Goal: Task Accomplishment & Management: Use online tool/utility

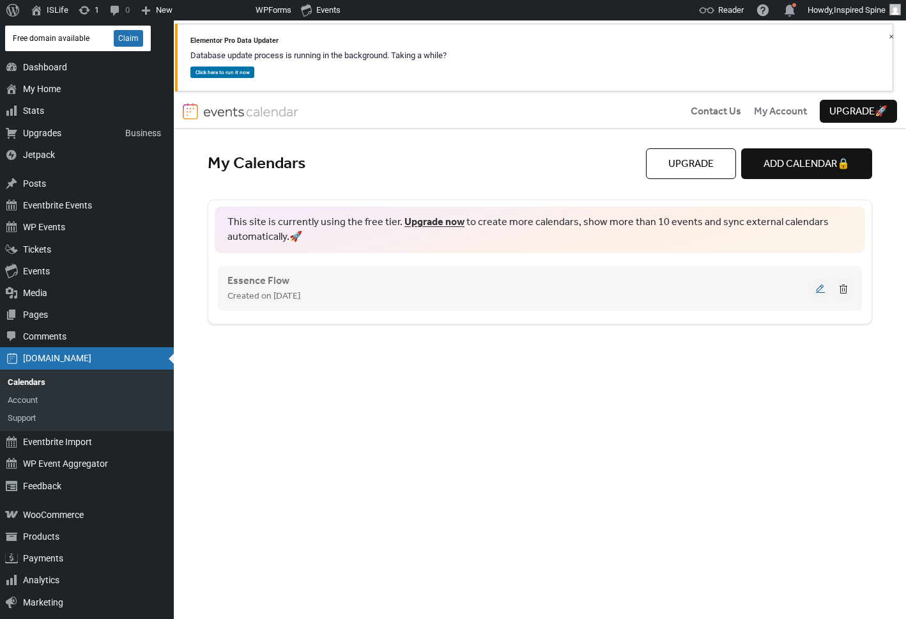
click at [821, 291] on button at bounding box center [821, 288] width 18 height 19
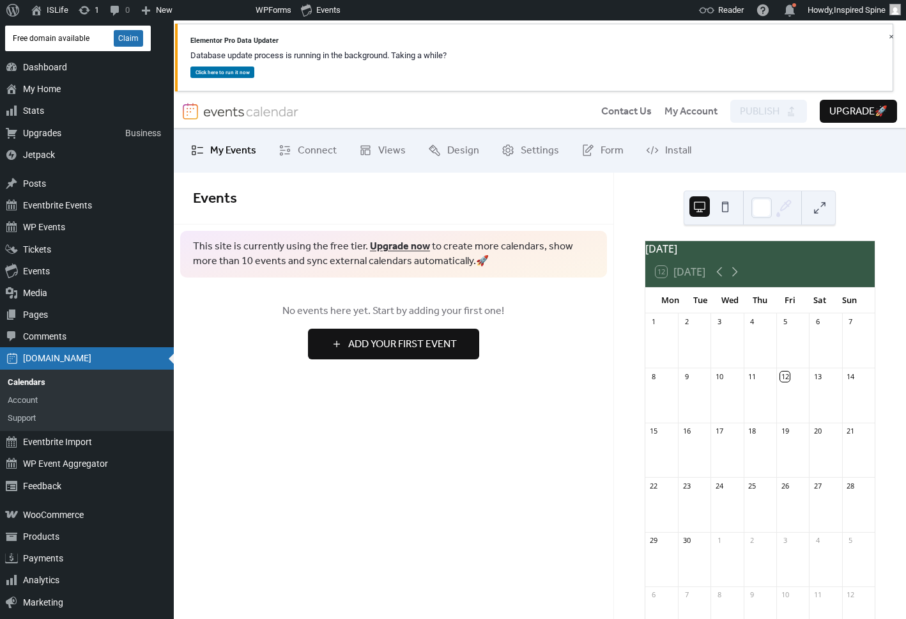
click at [405, 343] on span "Add Your First Event" at bounding box center [402, 344] width 109 height 15
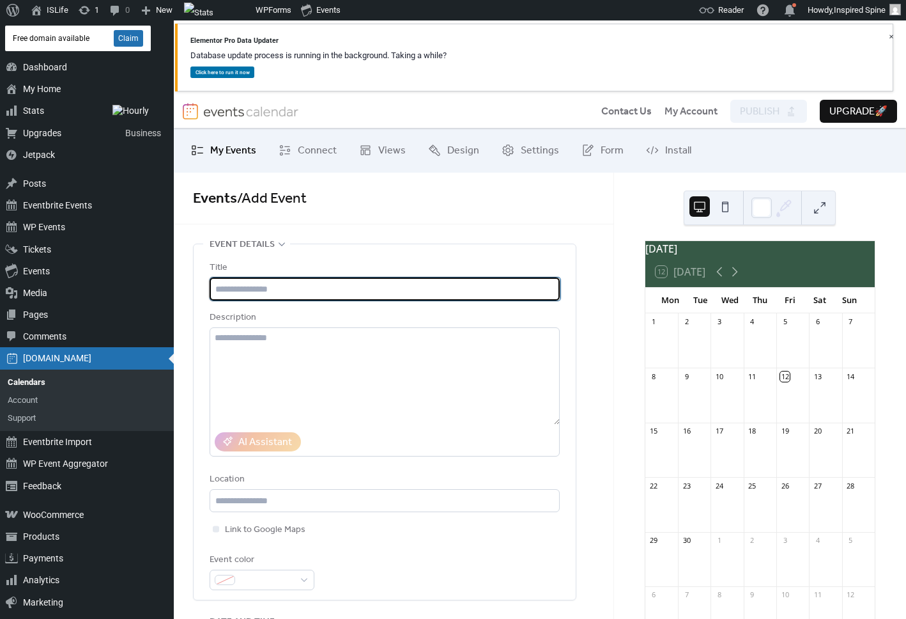
click at [286, 286] on input "text" at bounding box center [385, 288] width 350 height 23
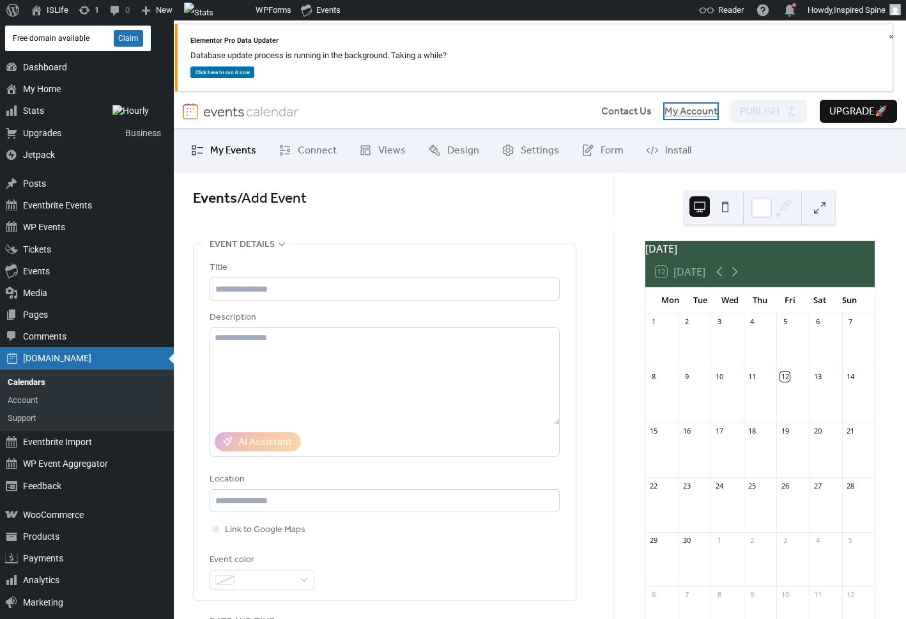
click at [679, 116] on span "My Account" at bounding box center [691, 111] width 53 height 15
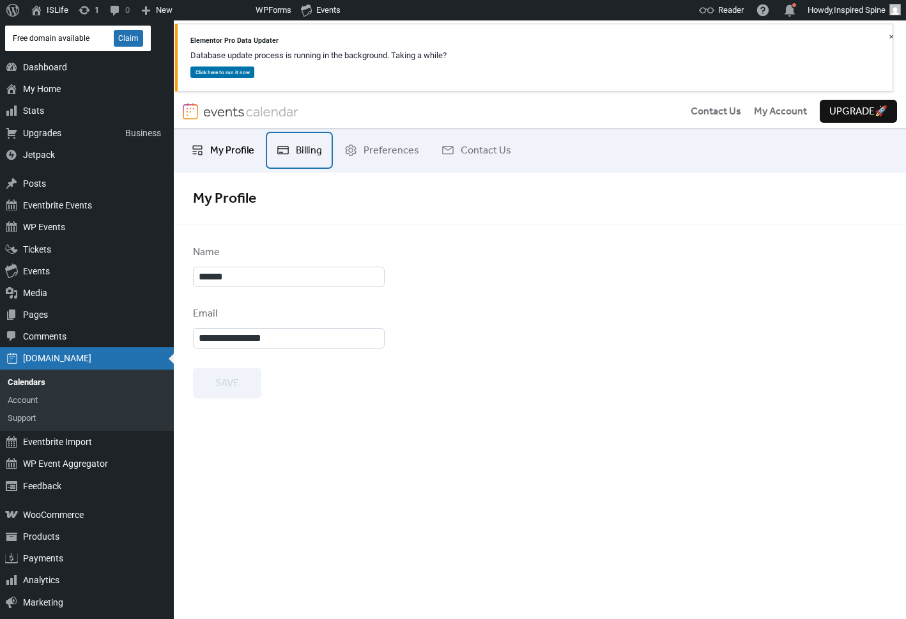
click at [306, 157] on span "Billing" at bounding box center [309, 150] width 26 height 15
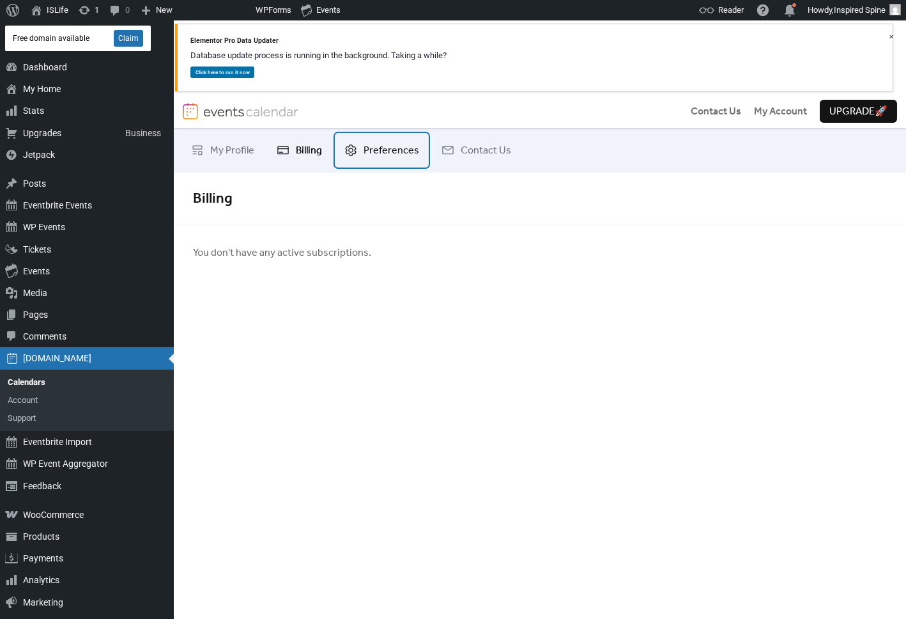
click at [387, 146] on span "Preferences" at bounding box center [392, 150] width 56 height 15
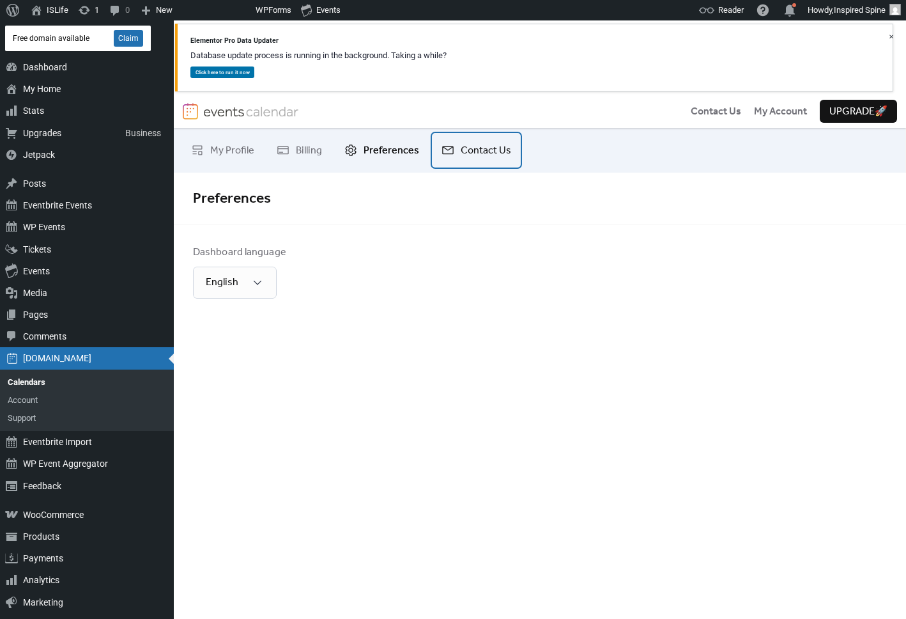
click at [469, 150] on span "Contact Us" at bounding box center [486, 150] width 50 height 15
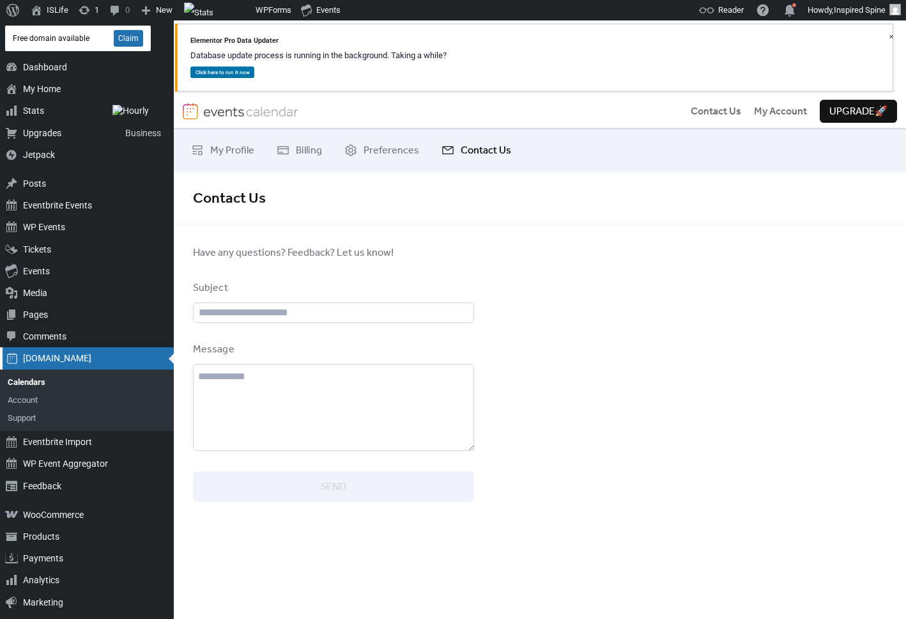
click at [84, 359] on div "[DOMAIN_NAME]" at bounding box center [87, 358] width 174 height 22
click at [34, 381] on link "Calendars" at bounding box center [87, 382] width 174 height 18
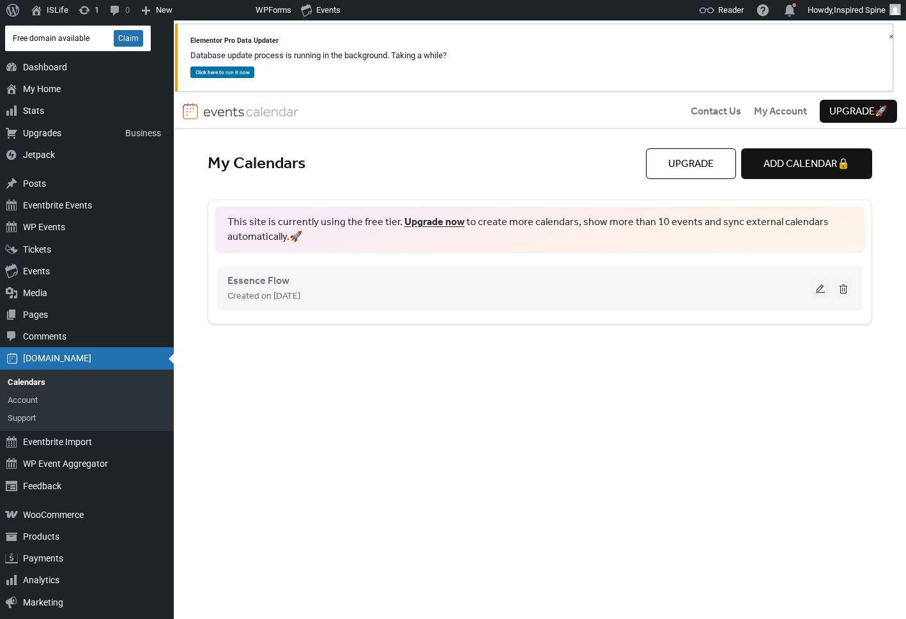
click at [624, 285] on div "Essence Flow Created on 11-Jul-2025" at bounding box center [520, 288] width 584 height 31
click at [823, 287] on button at bounding box center [821, 288] width 18 height 19
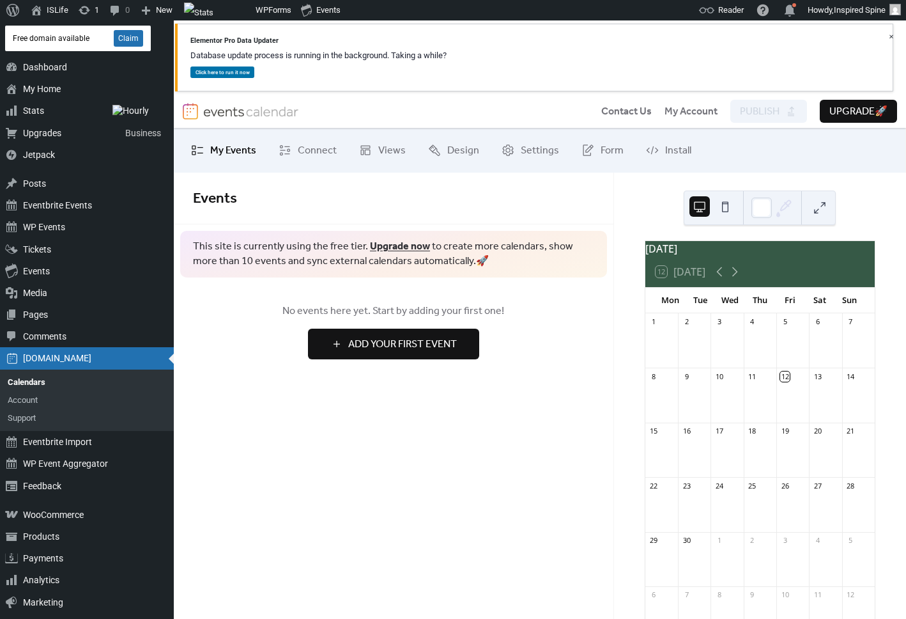
click at [536, 366] on div "No events here yet. Start by adding your first one! Add Your First Event" at bounding box center [394, 330] width 440 height 107
click at [667, 109] on span "My Account" at bounding box center [691, 111] width 53 height 15
click at [540, 153] on span "Settings" at bounding box center [540, 150] width 38 height 15
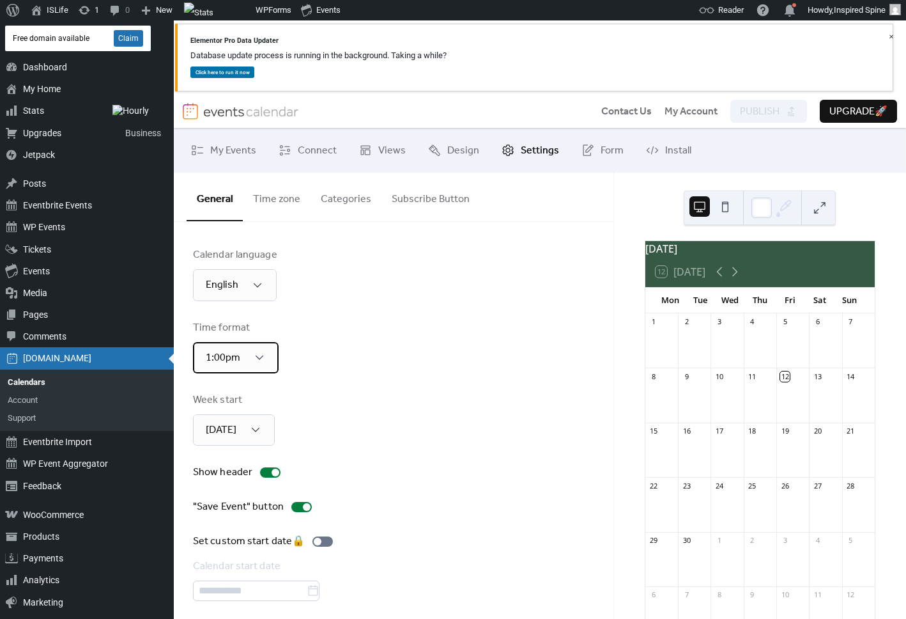
click at [267, 357] on div "1:00pm" at bounding box center [236, 357] width 86 height 31
click at [266, 359] on div "1:00pm" at bounding box center [236, 357] width 86 height 31
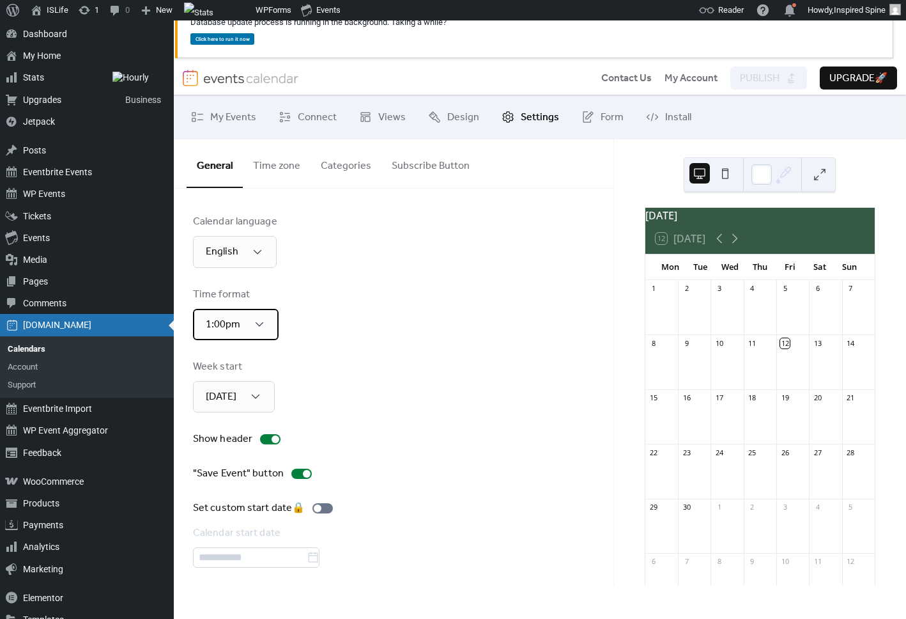
scroll to position [104, 0]
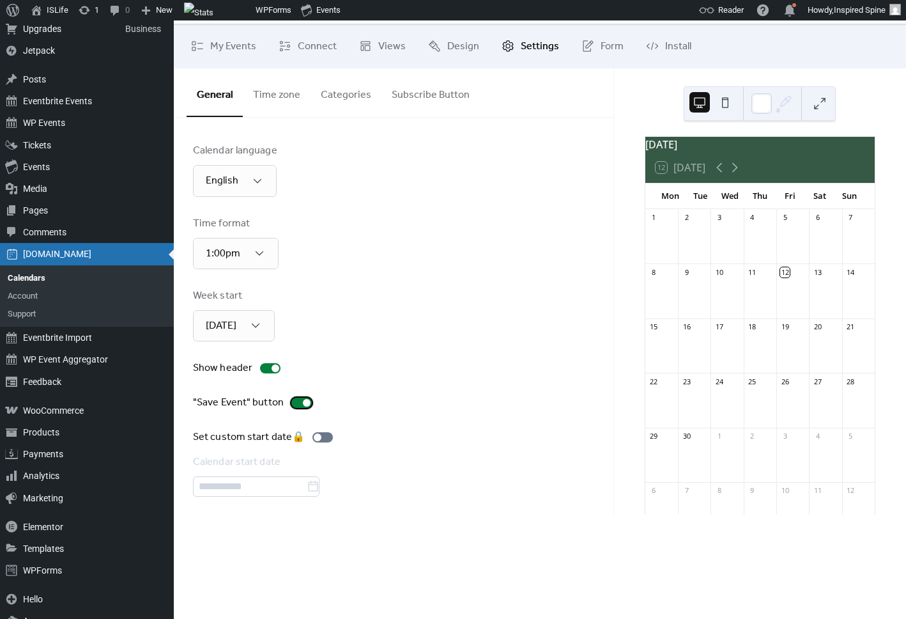
click at [285, 403] on label ""Save Event" button" at bounding box center [255, 402] width 124 height 15
click at [299, 400] on div at bounding box center [301, 403] width 20 height 10
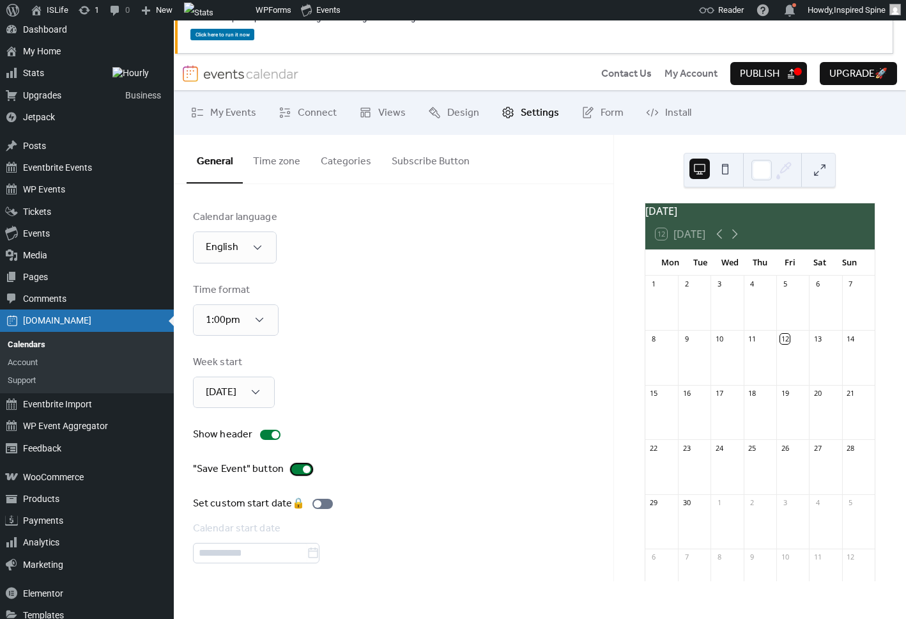
scroll to position [0, 0]
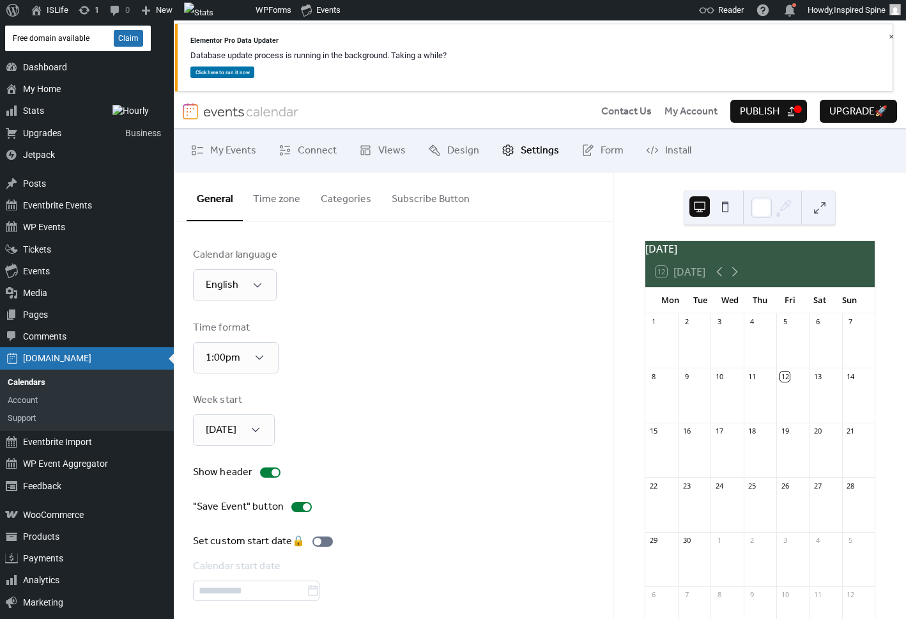
click at [745, 114] on span "Publish" at bounding box center [760, 111] width 40 height 15
click at [228, 70] on span "Click here to run it now" at bounding box center [223, 72] width 54 height 6
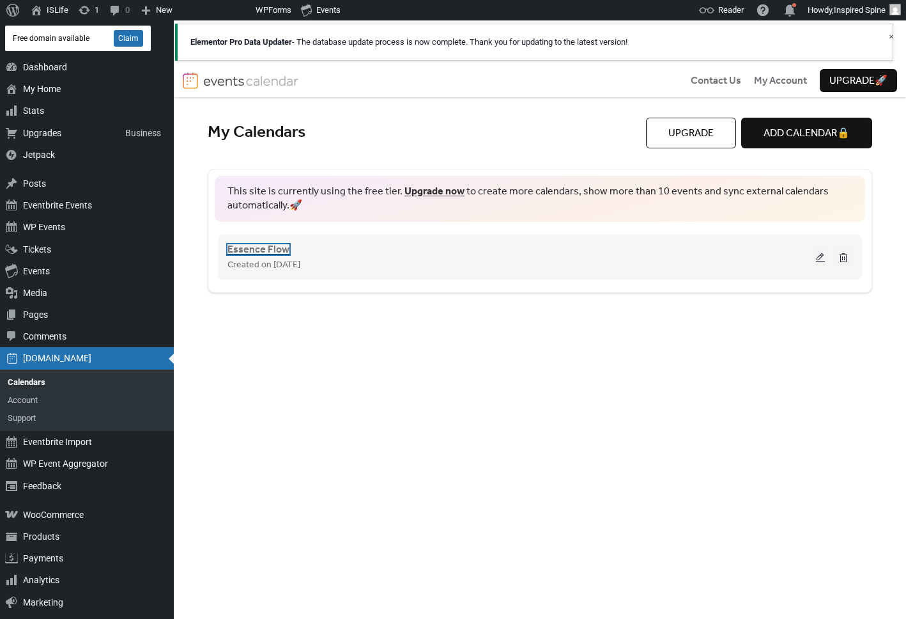
click at [263, 245] on span "Essence Flow" at bounding box center [259, 249] width 62 height 15
click at [847, 255] on button at bounding box center [844, 256] width 18 height 19
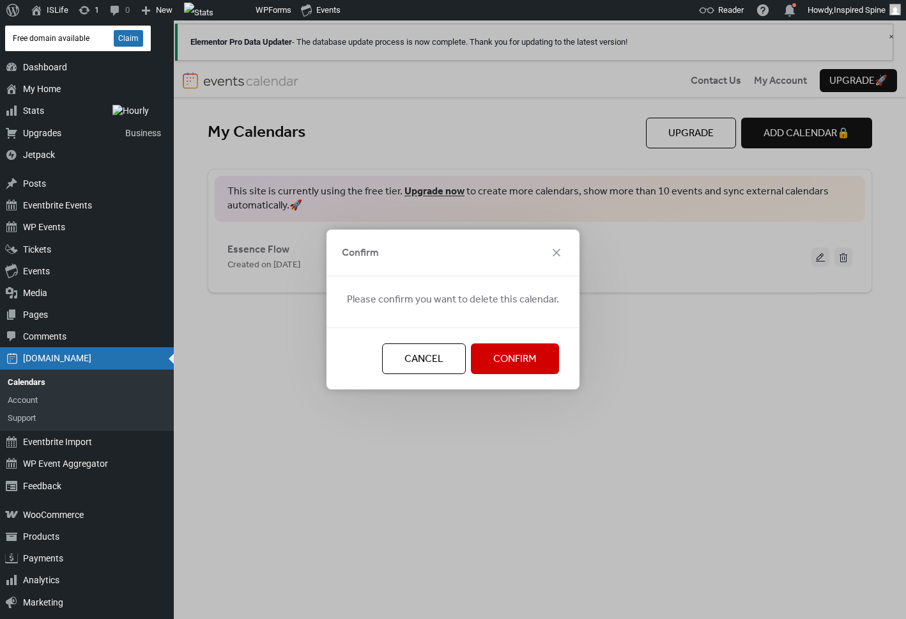
click at [525, 355] on span "Confirm" at bounding box center [514, 359] width 43 height 15
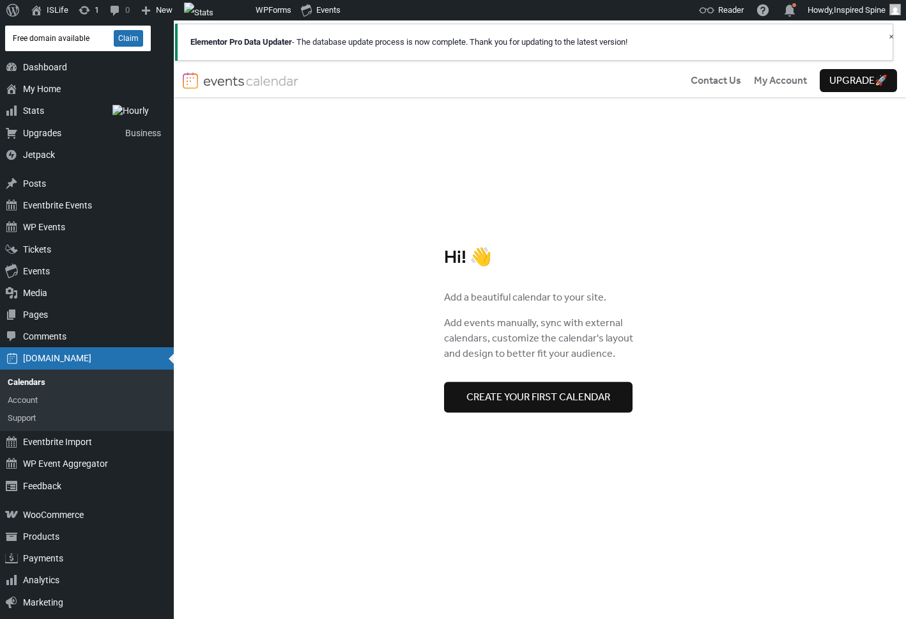
click at [536, 382] on button "Create your first calendar" at bounding box center [538, 397] width 189 height 31
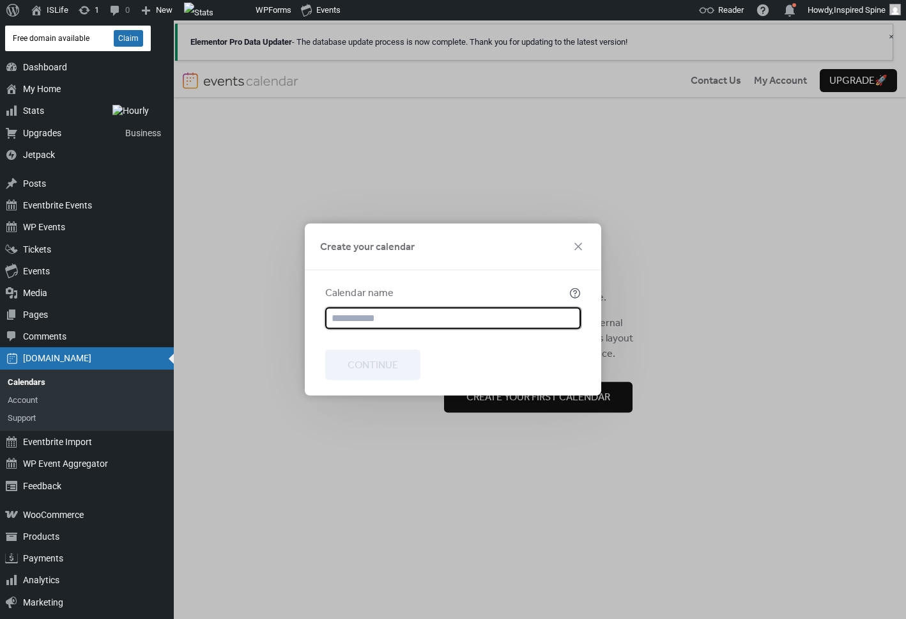
click at [449, 320] on input "text" at bounding box center [454, 318] width 256 height 22
type input "**********"
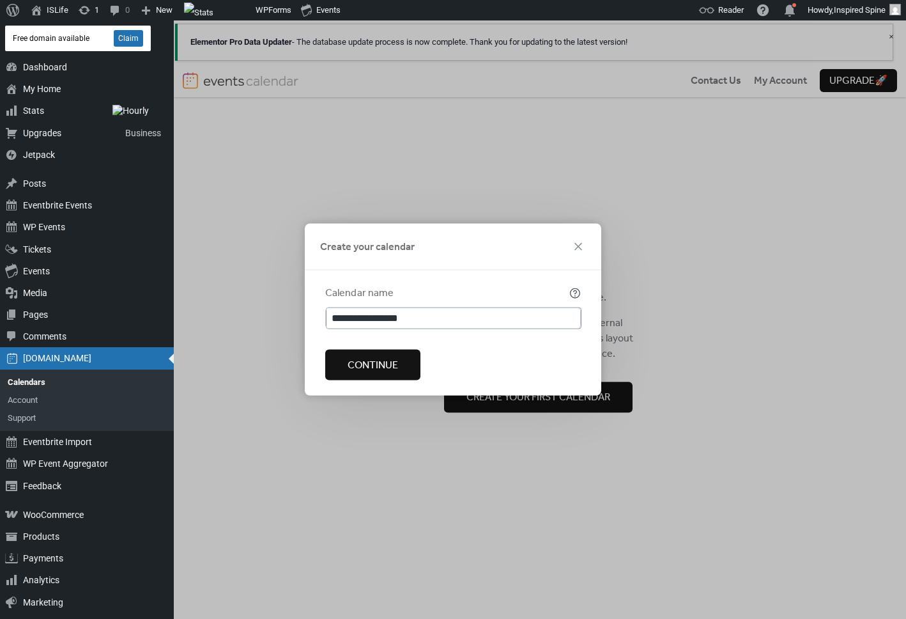
click at [342, 375] on button "Continue" at bounding box center [372, 365] width 95 height 31
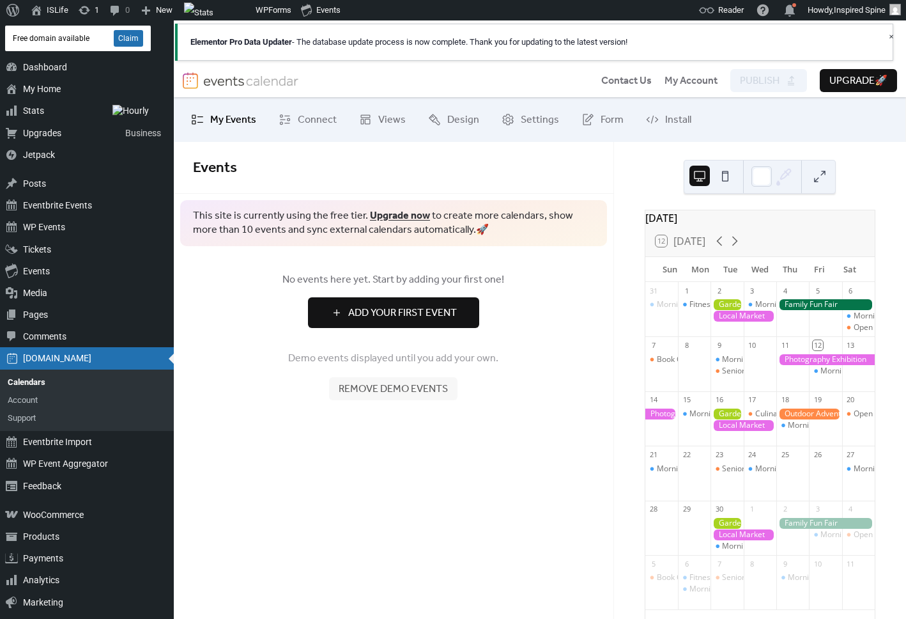
click at [392, 389] on span "Remove demo events" at bounding box center [393, 389] width 109 height 15
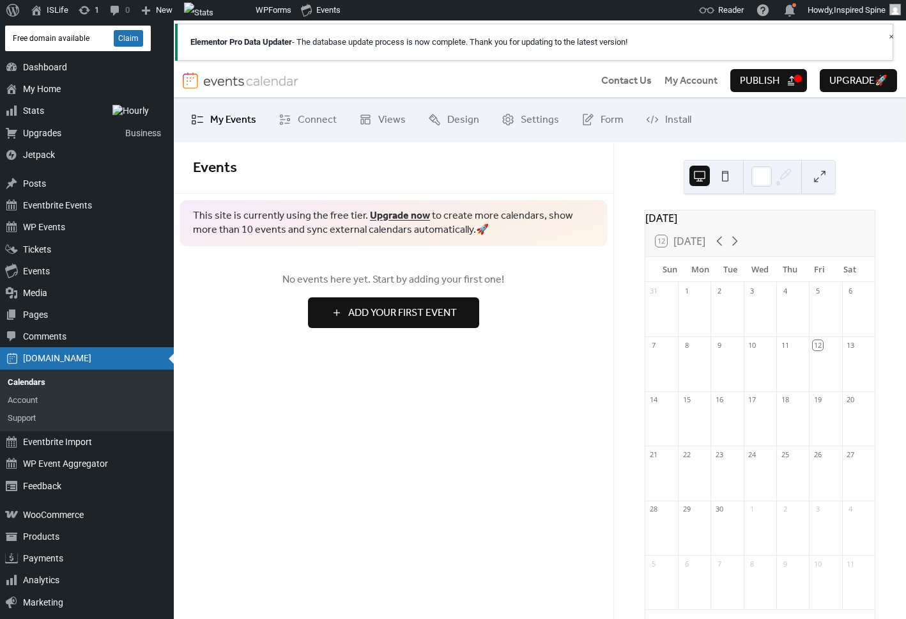
drag, startPoint x: 769, startPoint y: 82, endPoint x: 759, endPoint y: 80, distance: 9.9
click at [768, 82] on span "Publish" at bounding box center [760, 81] width 40 height 15
click at [316, 124] on span "Connect" at bounding box center [317, 120] width 39 height 15
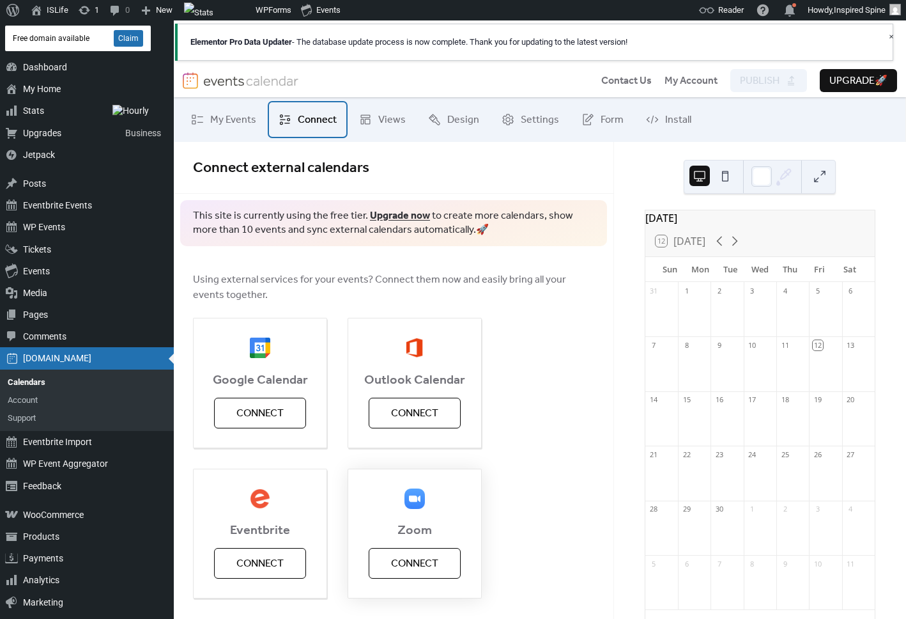
scroll to position [107, 0]
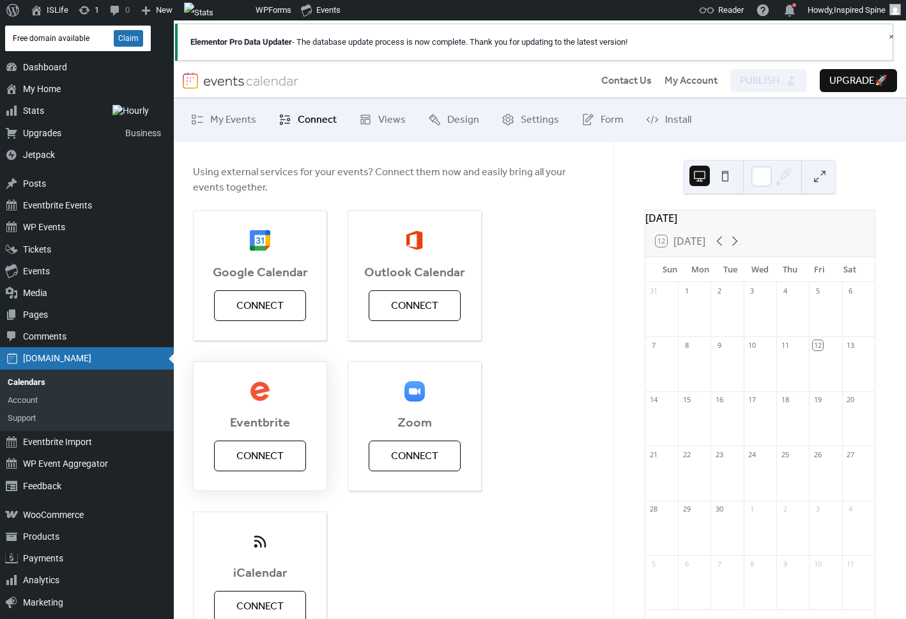
click at [285, 451] on button "Connect" at bounding box center [260, 455] width 92 height 31
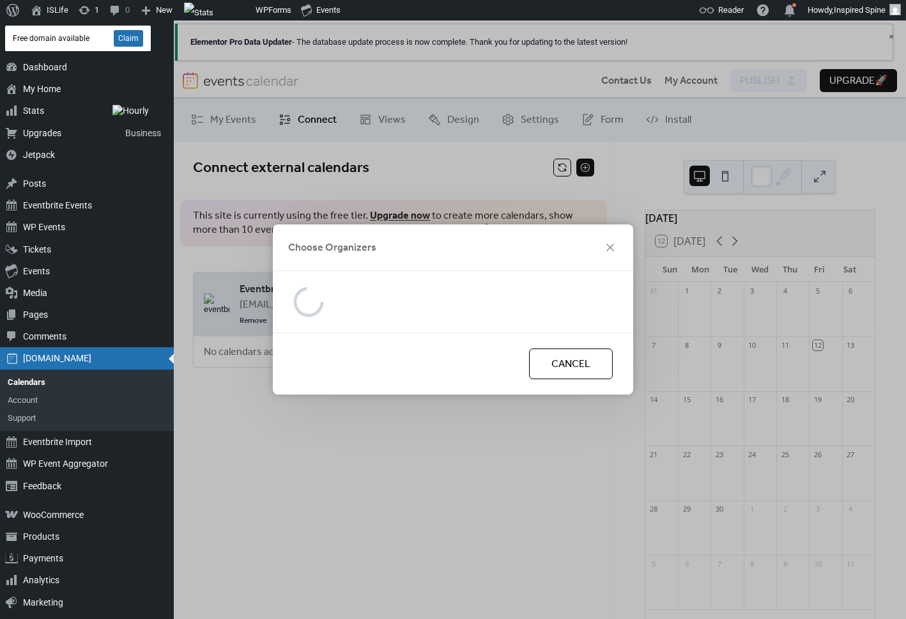
scroll to position [0, 0]
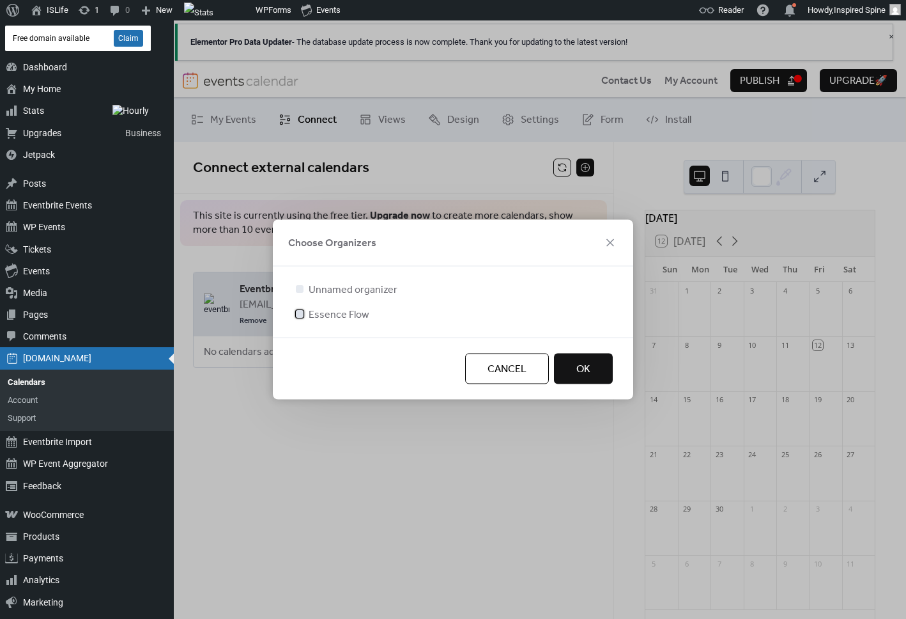
click at [348, 311] on span "Essence Flow" at bounding box center [339, 314] width 61 height 15
click at [569, 371] on button "OK" at bounding box center [583, 368] width 59 height 31
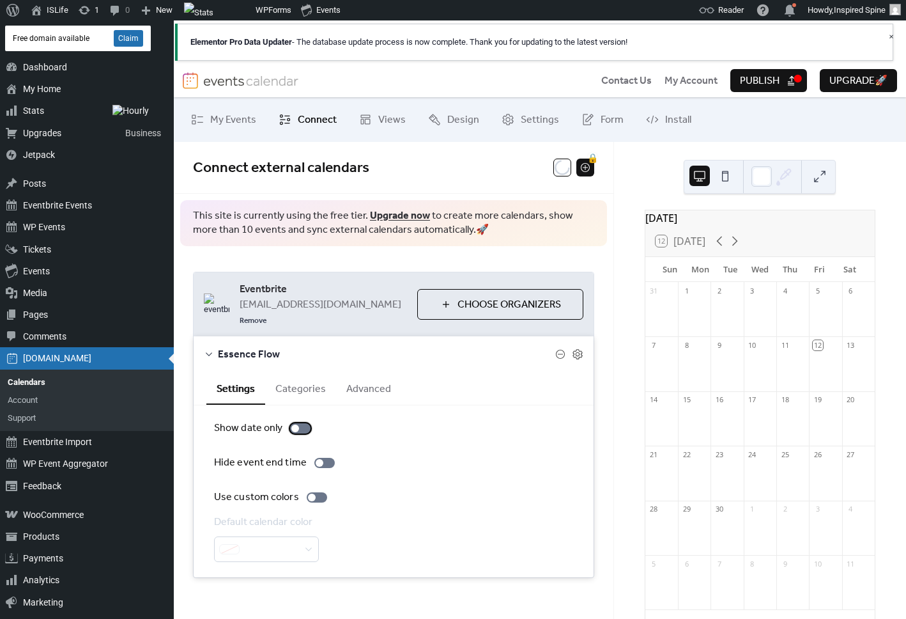
click at [301, 423] on div at bounding box center [300, 428] width 20 height 10
click at [314, 492] on div at bounding box center [317, 497] width 20 height 10
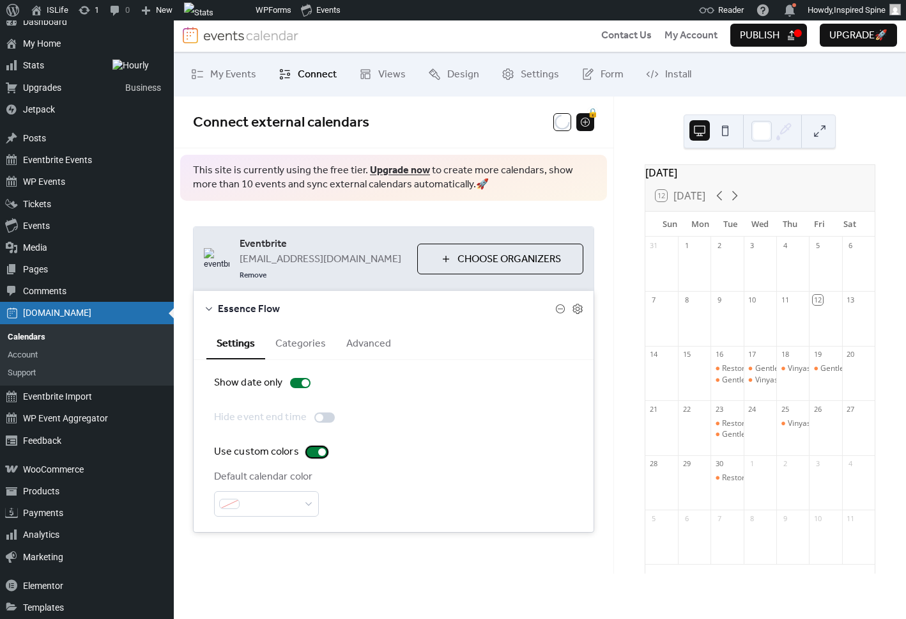
scroll to position [65, 0]
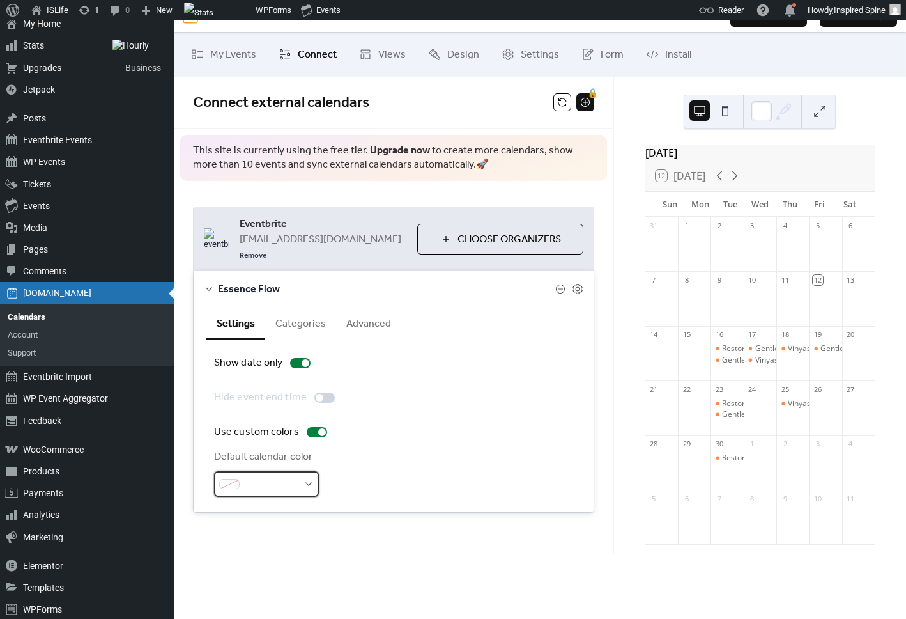
click at [299, 478] on div at bounding box center [266, 484] width 105 height 26
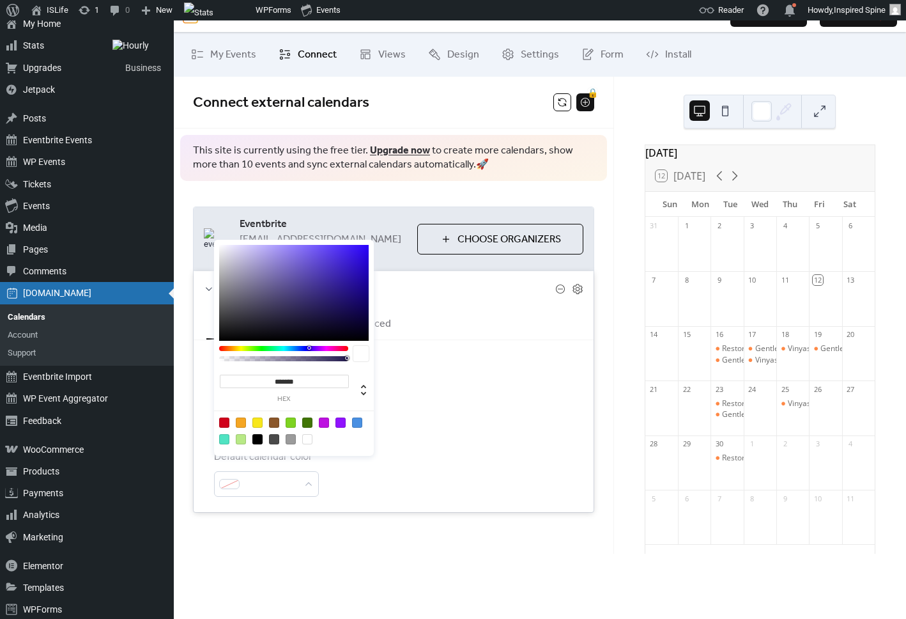
click at [306, 423] on div at bounding box center [307, 422] width 10 height 10
type input "*******"
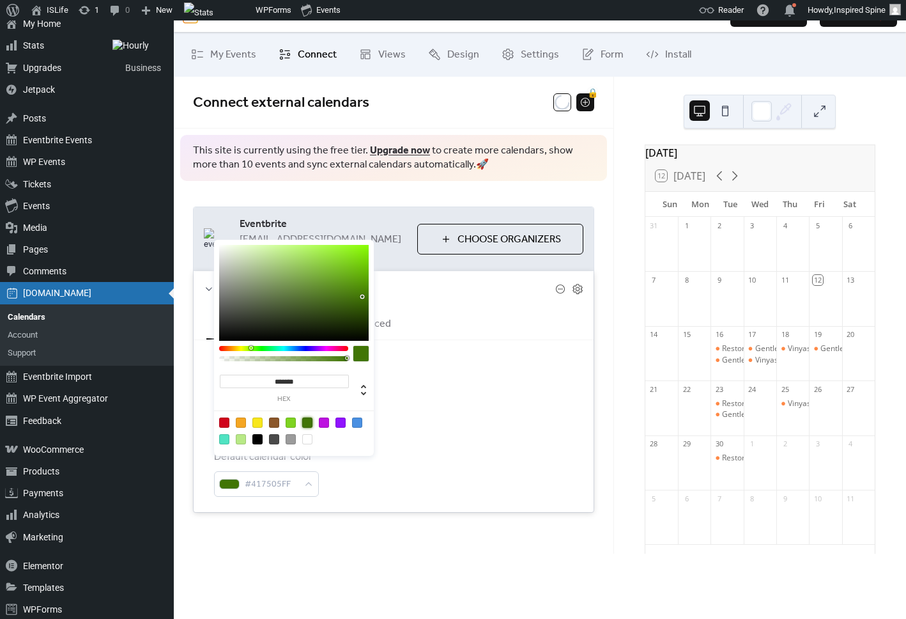
click at [419, 467] on div "Default calendar color #417505FF" at bounding box center [393, 472] width 359 height 47
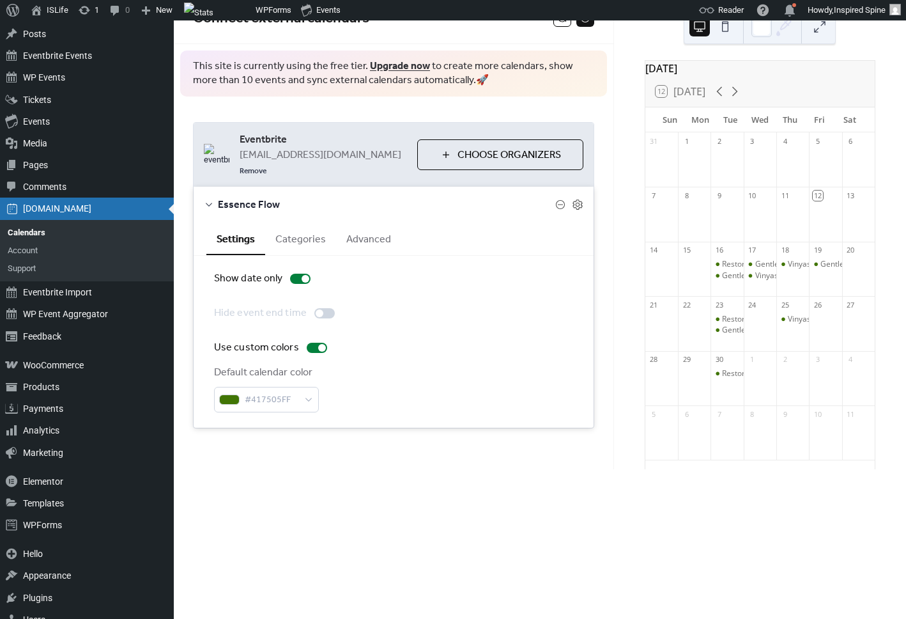
scroll to position [81, 0]
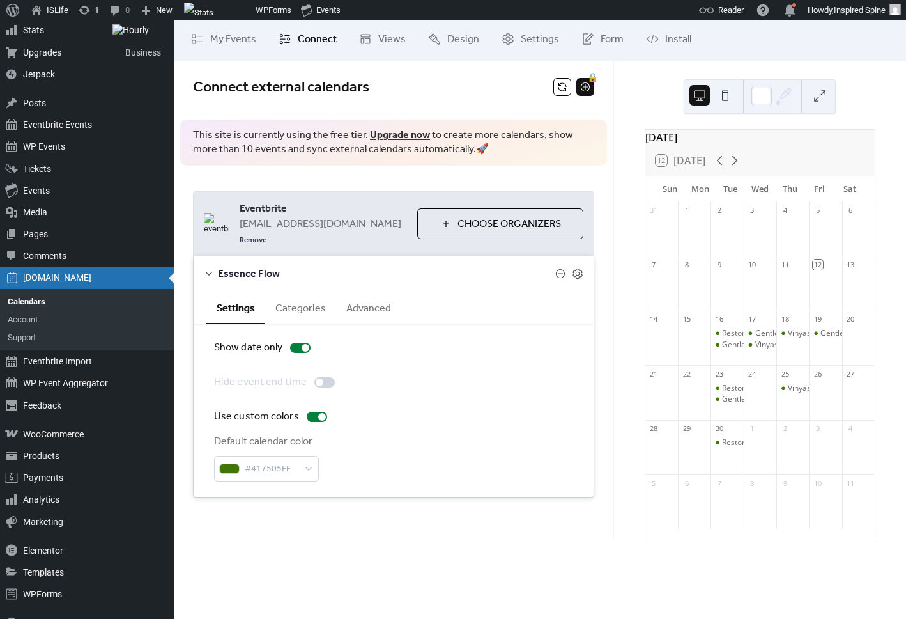
click at [289, 293] on button "Categories" at bounding box center [300, 306] width 71 height 31
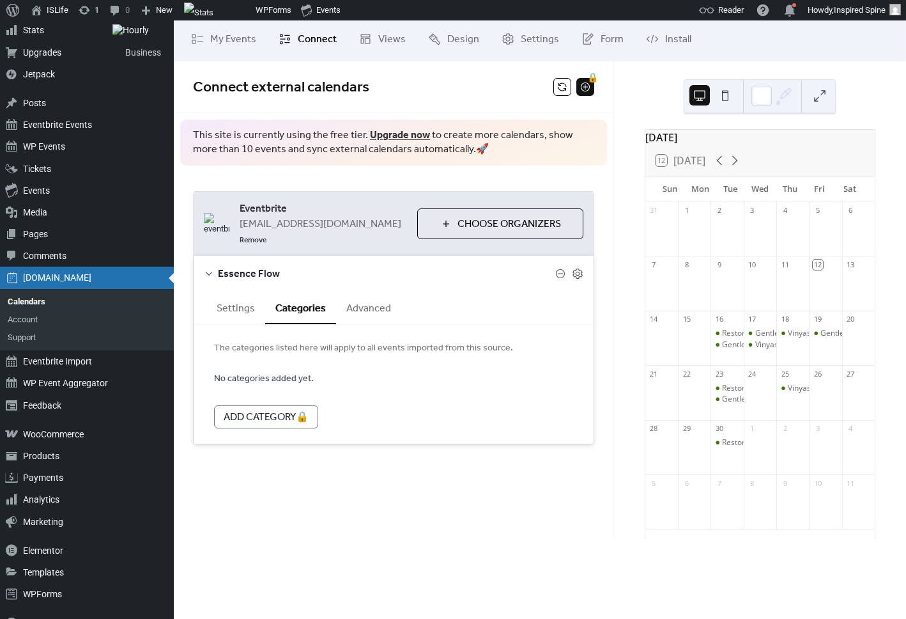
click at [371, 295] on button "Advanced" at bounding box center [368, 306] width 65 height 31
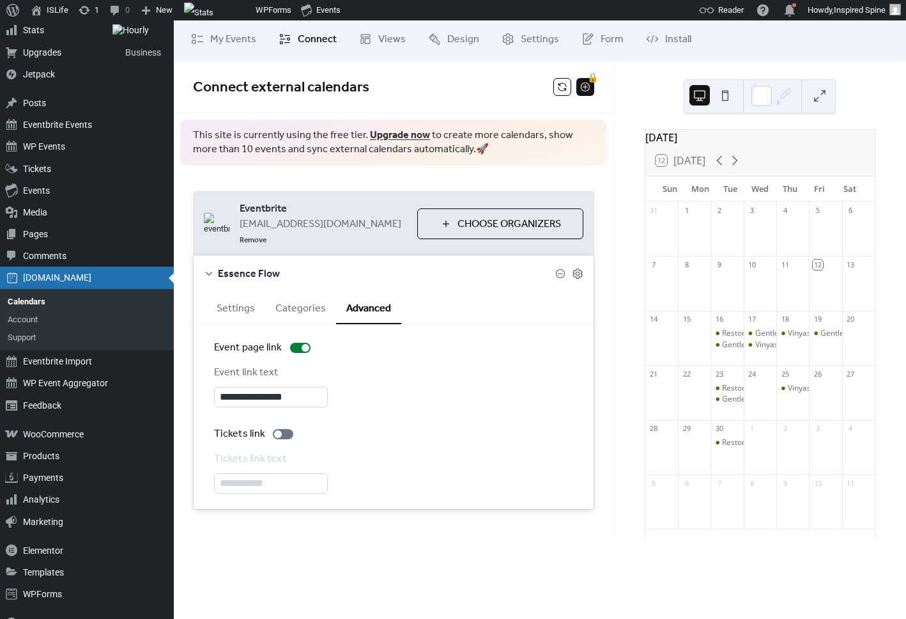
click at [297, 293] on button "Categories" at bounding box center [300, 306] width 71 height 31
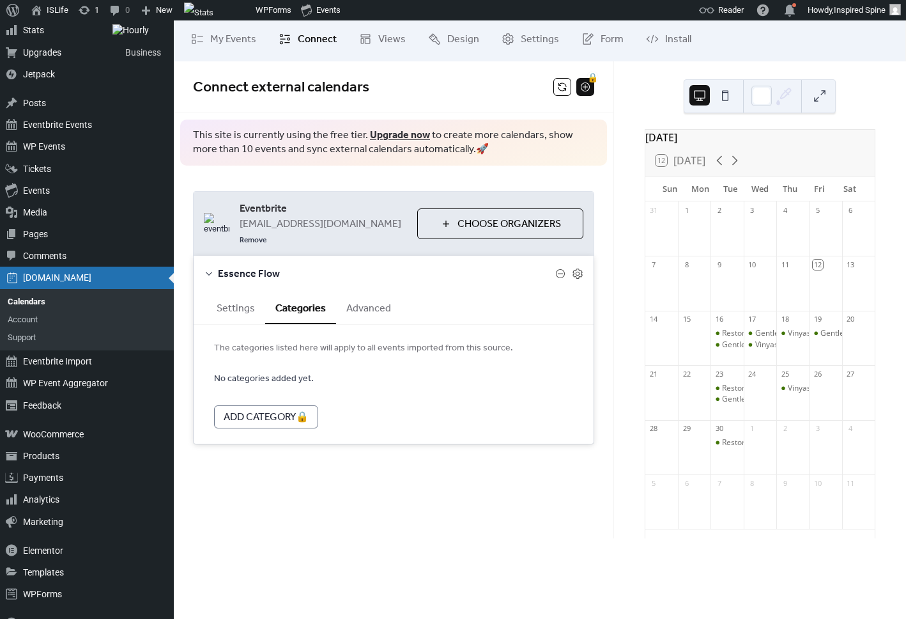
click at [378, 292] on button "Advanced" at bounding box center [368, 306] width 65 height 31
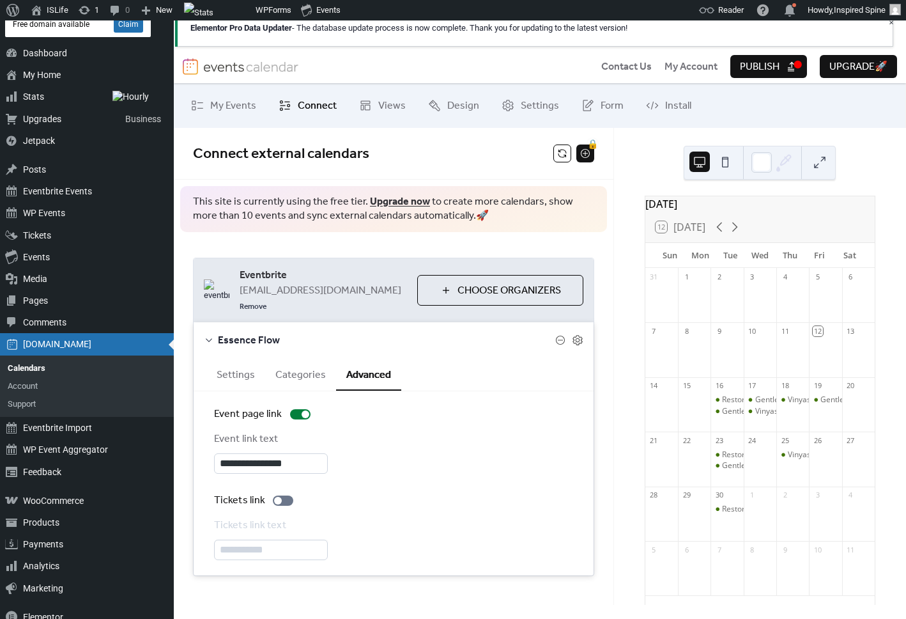
scroll to position [0, 0]
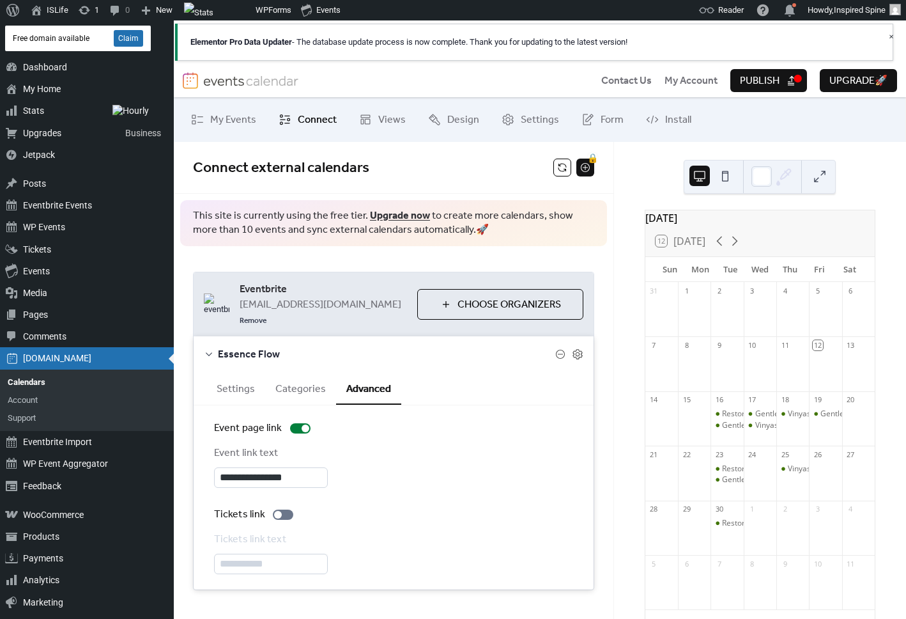
click at [780, 70] on button "Publish" at bounding box center [769, 80] width 77 height 23
click at [488, 297] on span "Choose Organizers" at bounding box center [510, 304] width 104 height 15
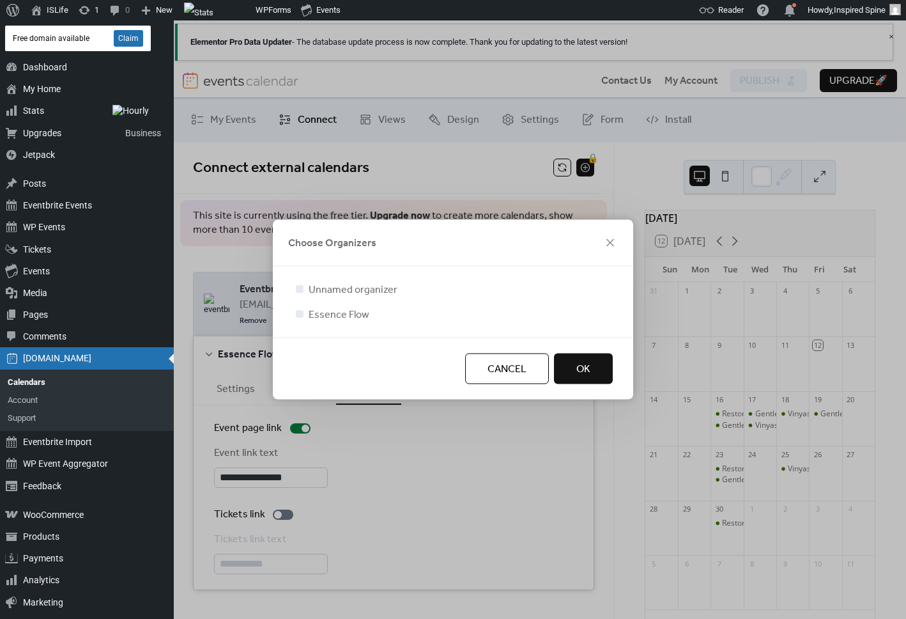
click at [622, 238] on div "Choose Organizers" at bounding box center [453, 243] width 361 height 47
click at [605, 242] on icon at bounding box center [610, 242] width 15 height 15
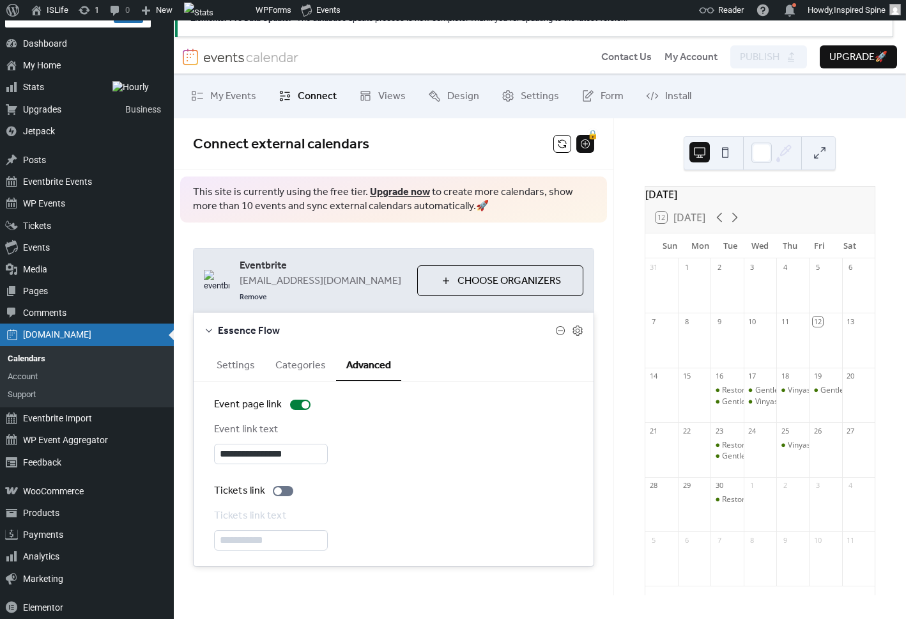
scroll to position [24, 0]
click at [282, 485] on div at bounding box center [283, 490] width 20 height 10
click at [758, 60] on span "Publish" at bounding box center [760, 56] width 40 height 15
click at [617, 290] on div "September 2025 12 Today Sun Mon Tue Wed Thu Fri Sat 31 1 2 3 4 5 6 7 8 9 10 11 …" at bounding box center [760, 378] width 292 height 520
click at [619, 257] on div "September 2025 12 Today Sun Mon Tue Wed Thu Fri Sat 31 1 2 3 4 5 6 7 8 9 10 11 …" at bounding box center [760, 378] width 292 height 520
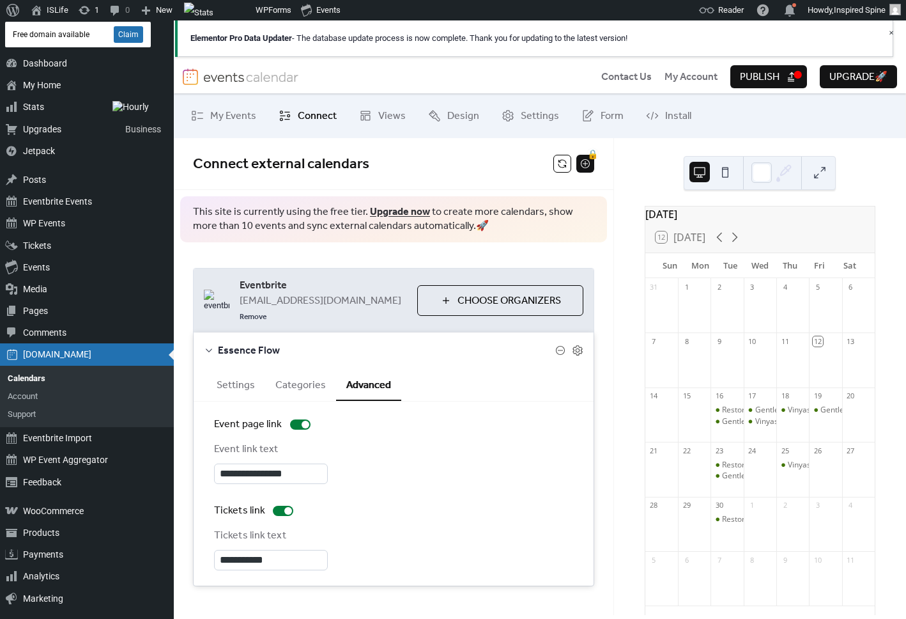
scroll to position [0, 0]
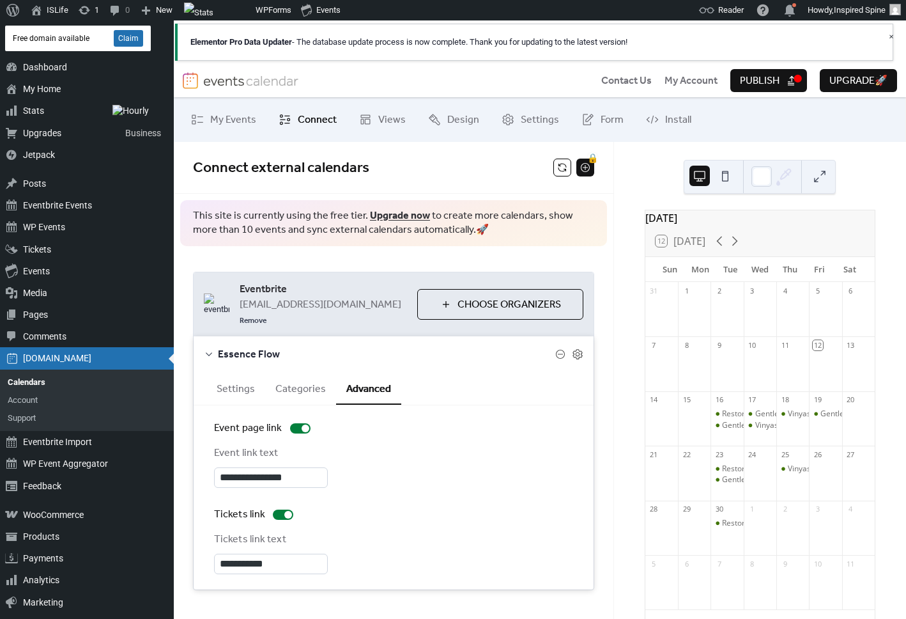
click at [761, 82] on span "Publish" at bounding box center [760, 81] width 40 height 15
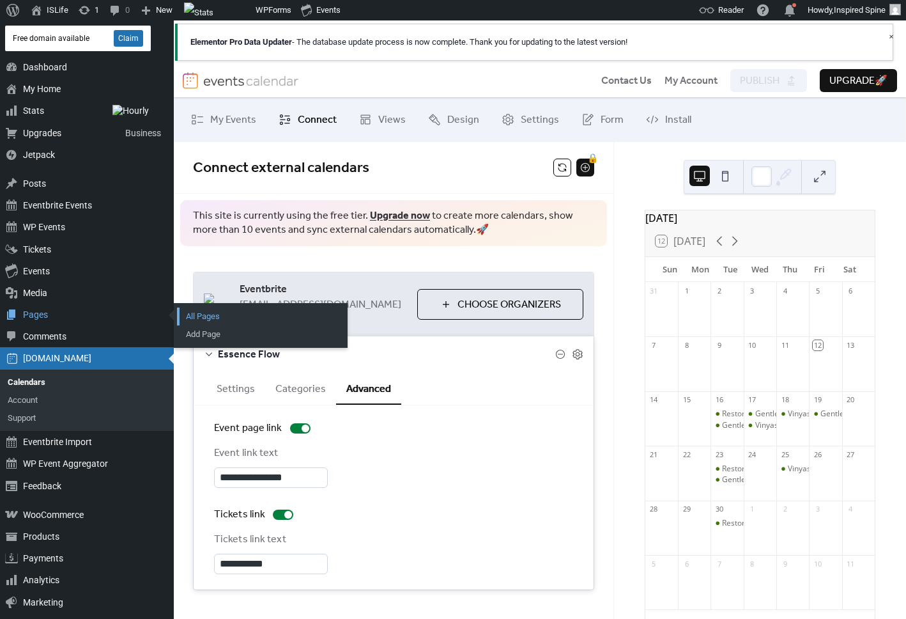
click at [195, 316] on link "All Pages" at bounding box center [262, 316] width 170 height 18
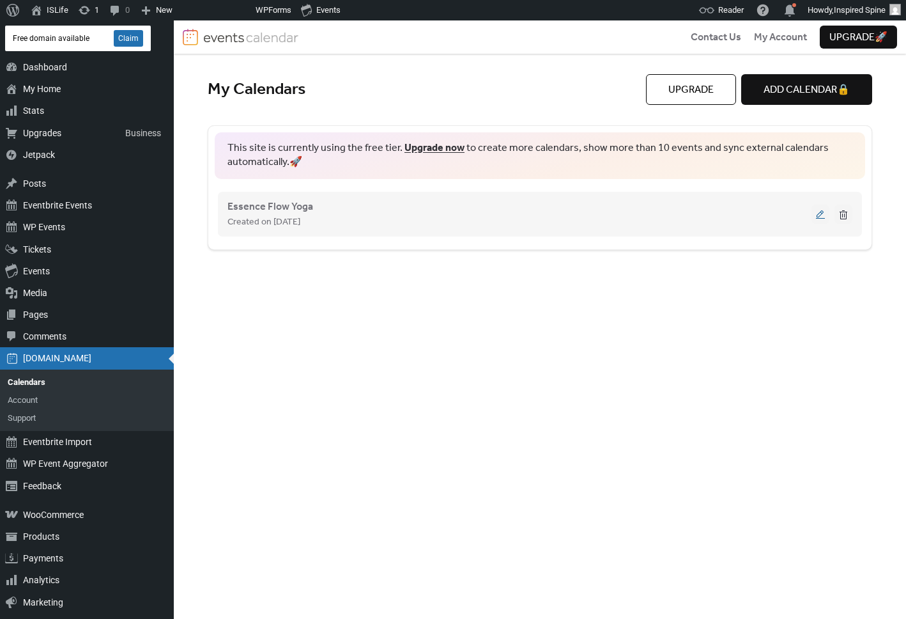
click at [823, 213] on button at bounding box center [821, 214] width 18 height 19
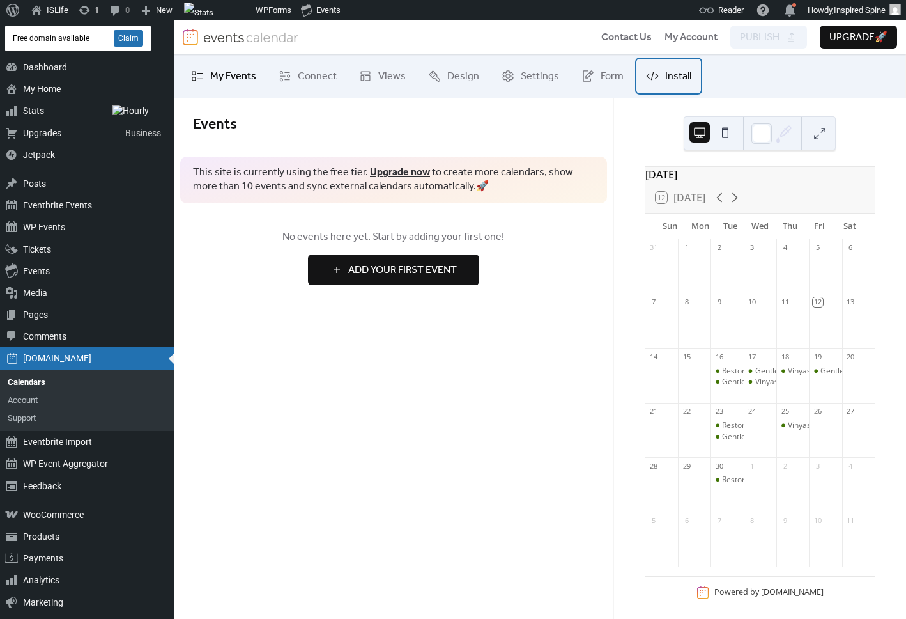
click at [665, 74] on span "Install" at bounding box center [678, 76] width 26 height 15
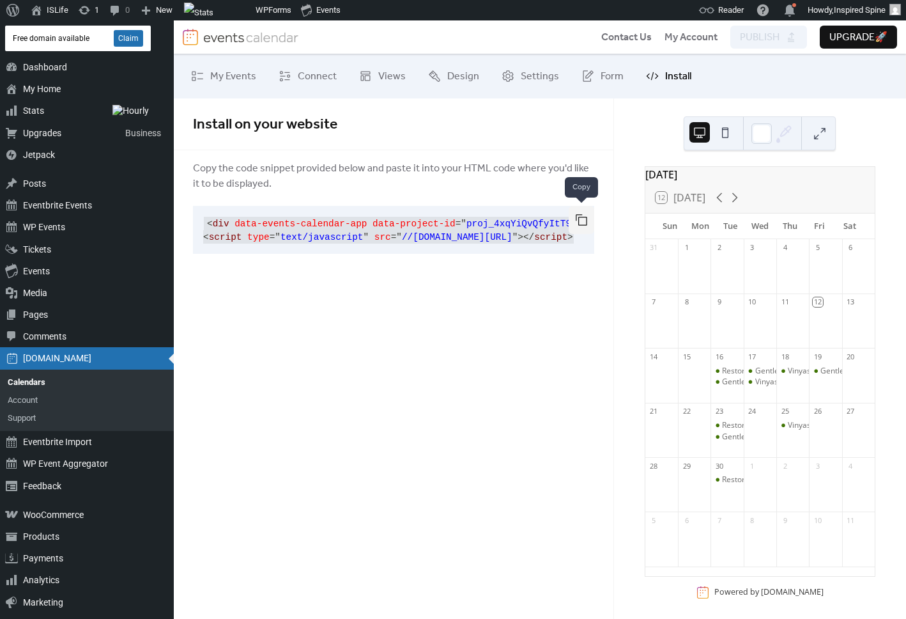
click at [585, 222] on button "button" at bounding box center [582, 220] width 26 height 28
